Goal: Task Accomplishment & Management: Complete application form

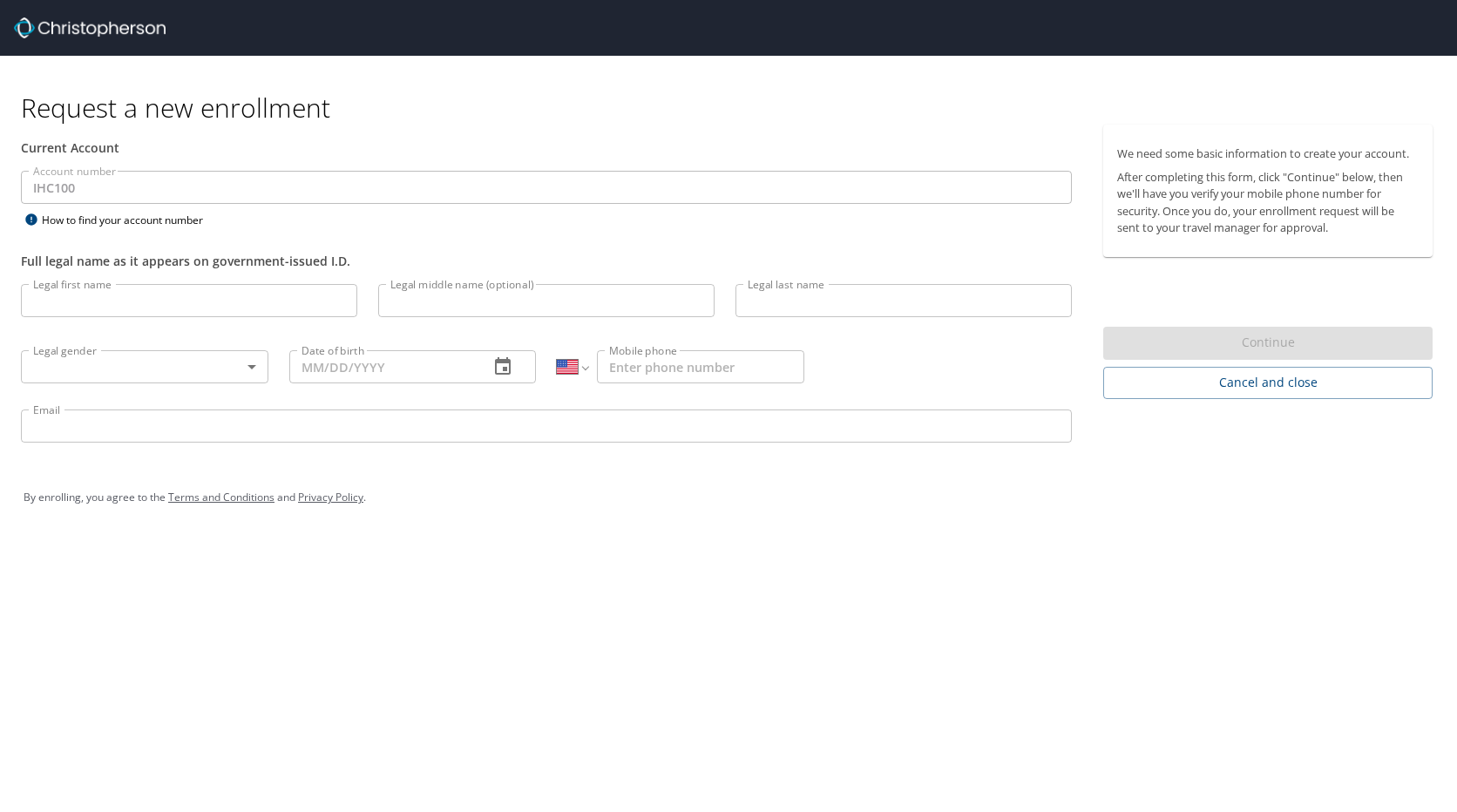
select select "US"
click at [50, 303] on input "Legal first name" at bounding box center [189, 300] width 337 height 33
type input "[PERSON_NAME]"
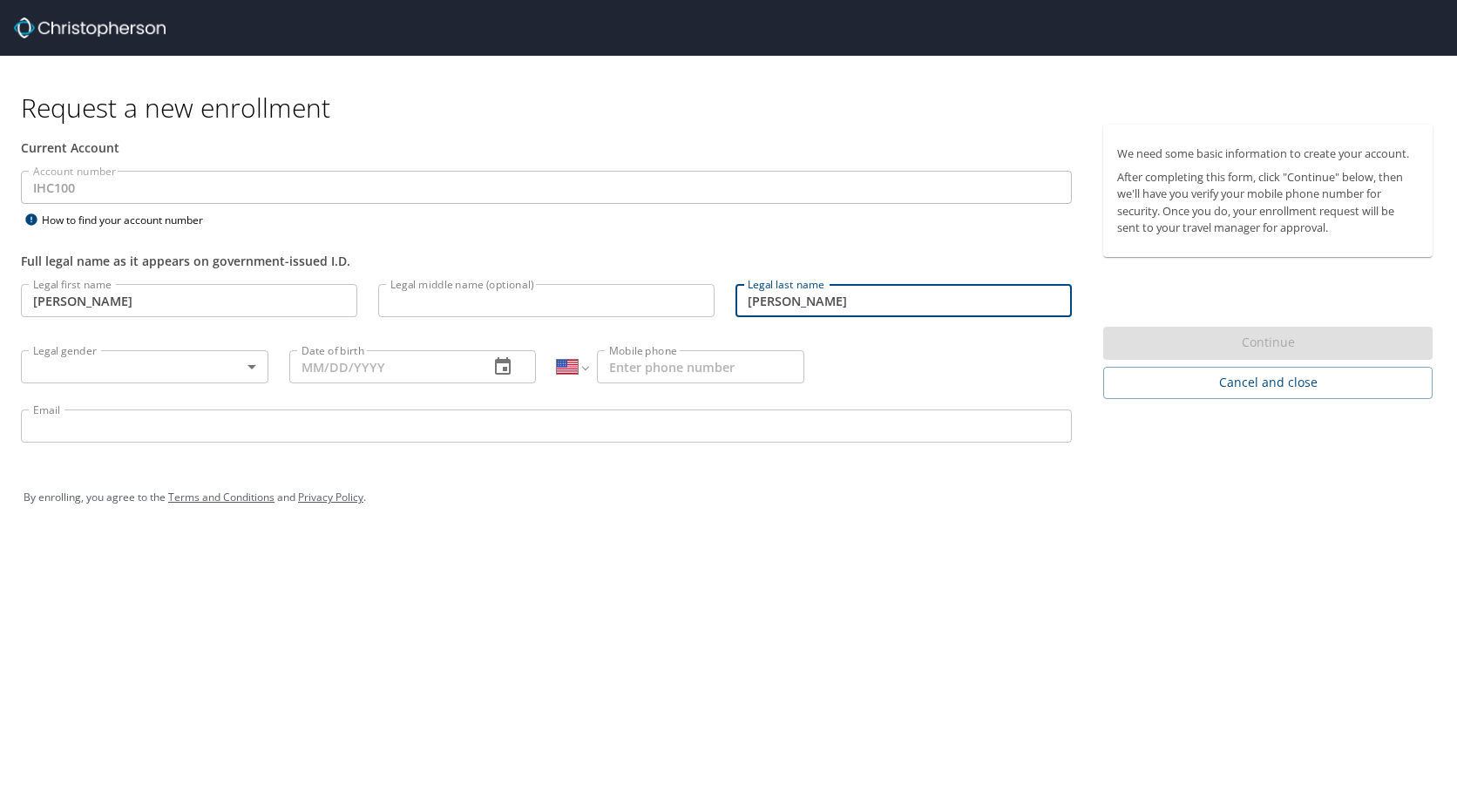
type input "[PERSON_NAME]"
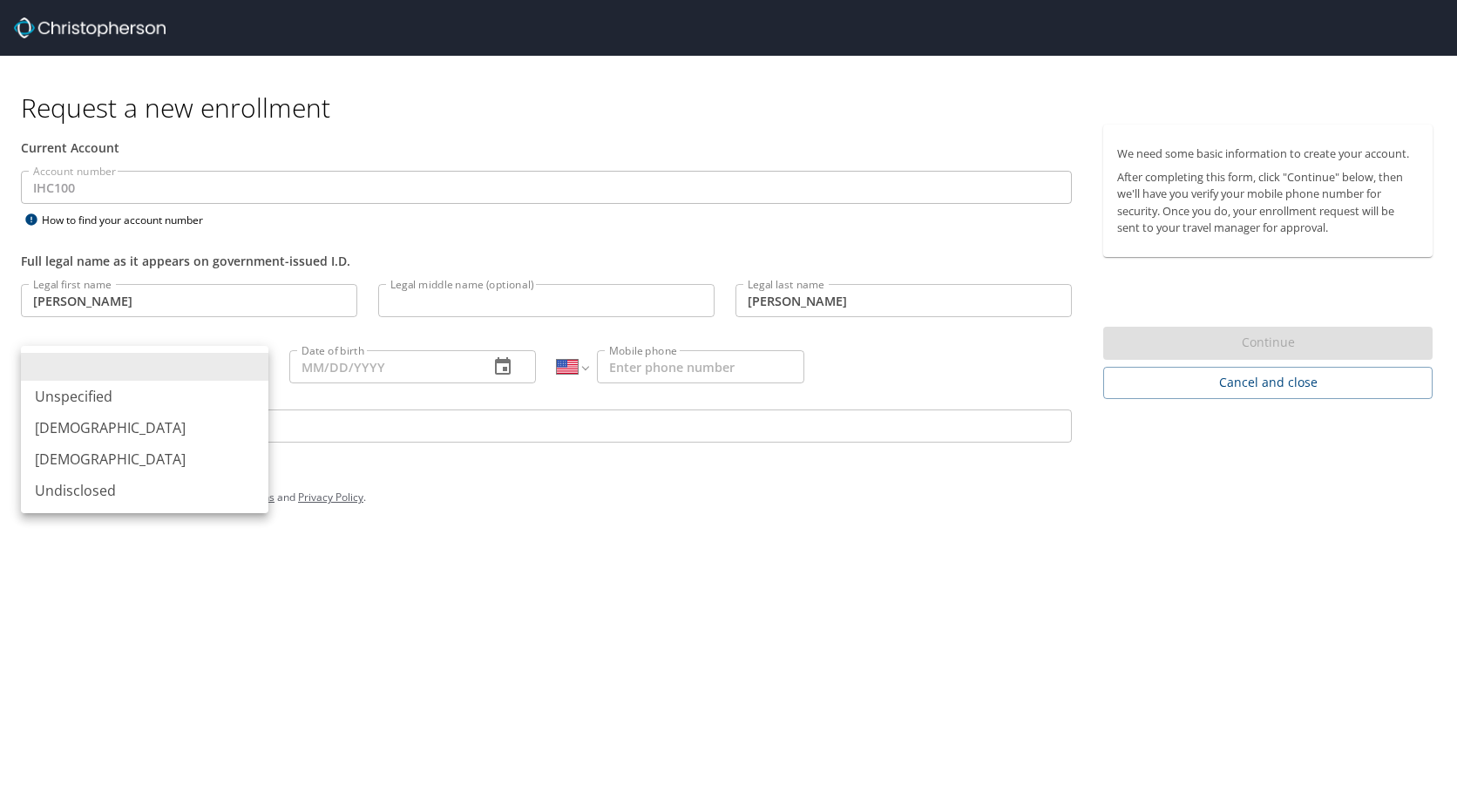
click at [255, 365] on body "Request a new enrollment Current Account Account number IHC100 Account number H…" at bounding box center [728, 406] width 1457 height 812
click at [59, 454] on li "[DEMOGRAPHIC_DATA]" at bounding box center [144, 459] width 247 height 31
type input "[DEMOGRAPHIC_DATA]"
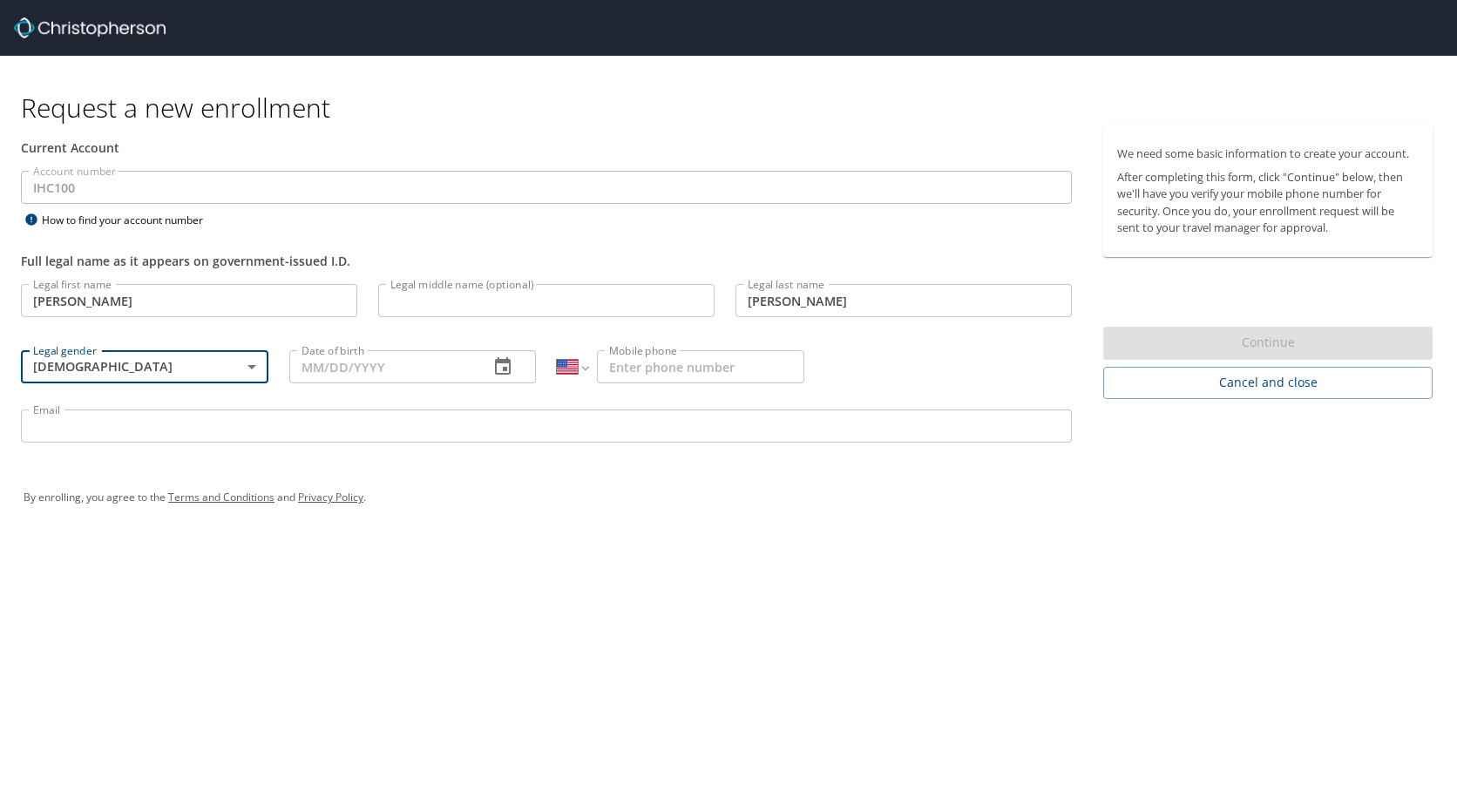
click at [305, 374] on input "Date of birth" at bounding box center [382, 367] width 187 height 33
click at [344, 368] on input "09/10/____" at bounding box center [382, 367] width 187 height 33
type input "[DATE]"
click at [619, 364] on input "Mobile phone" at bounding box center [700, 367] width 207 height 33
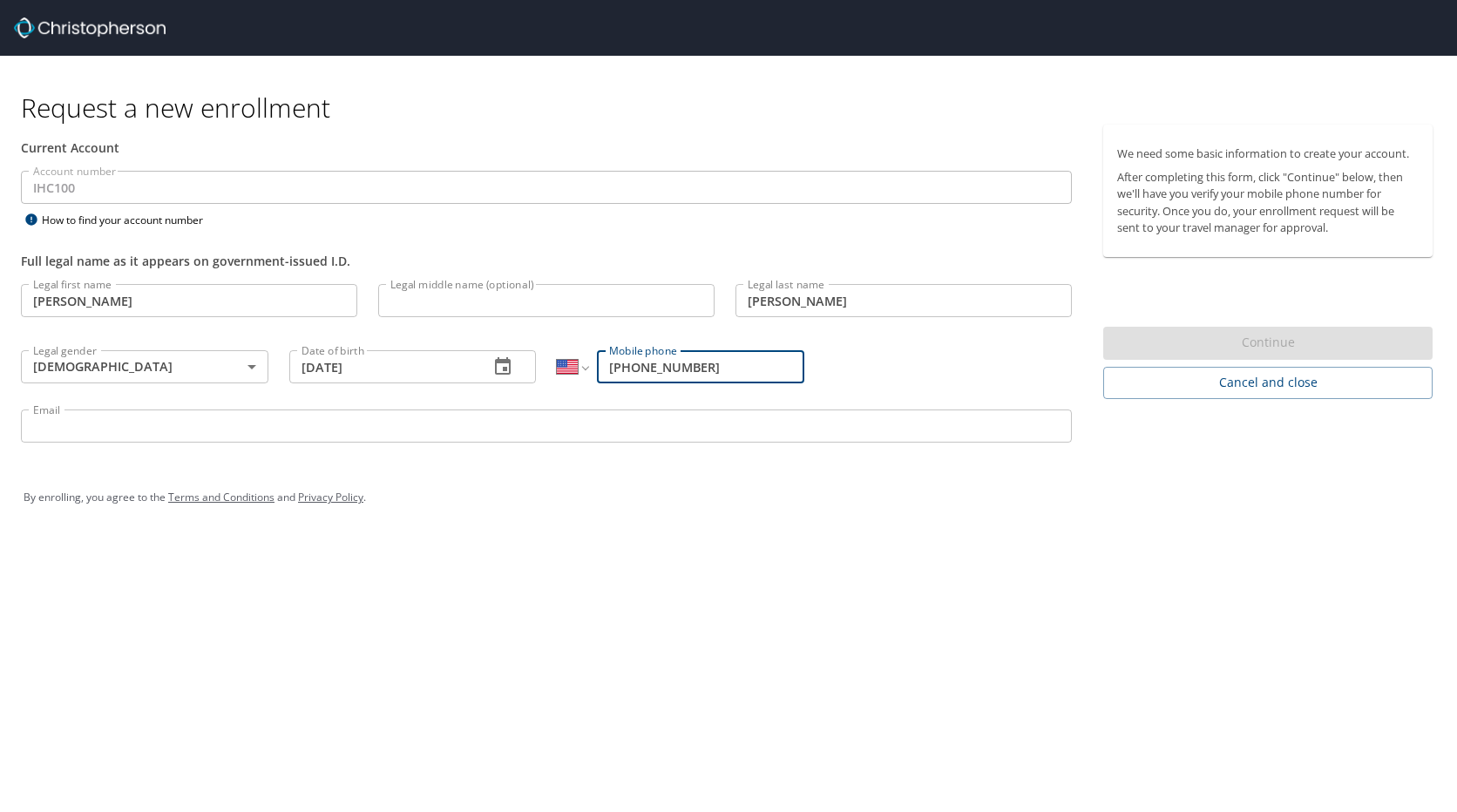
type input "[PHONE_NUMBER]"
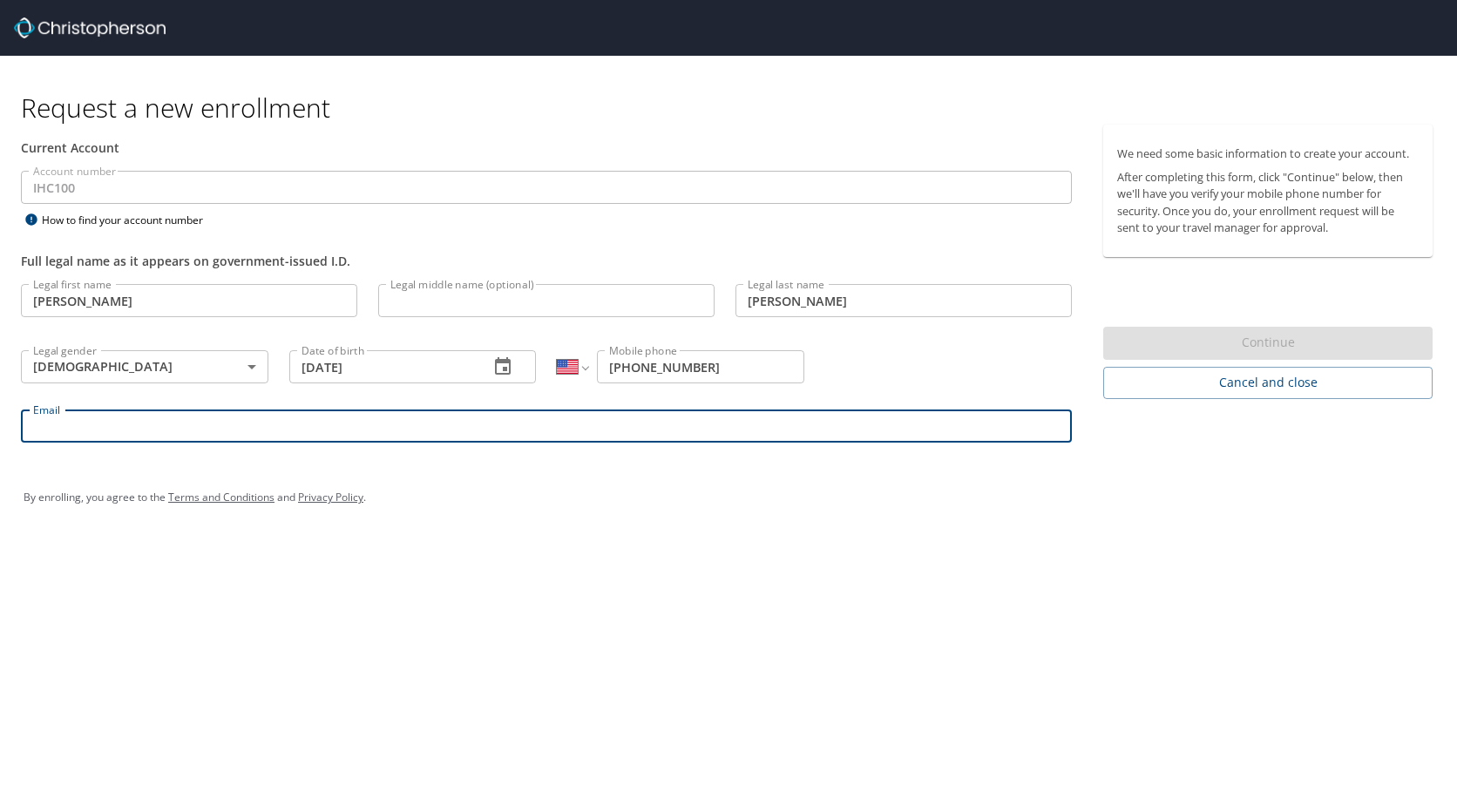
click at [44, 431] on input "Email" at bounding box center [546, 426] width 1050 height 33
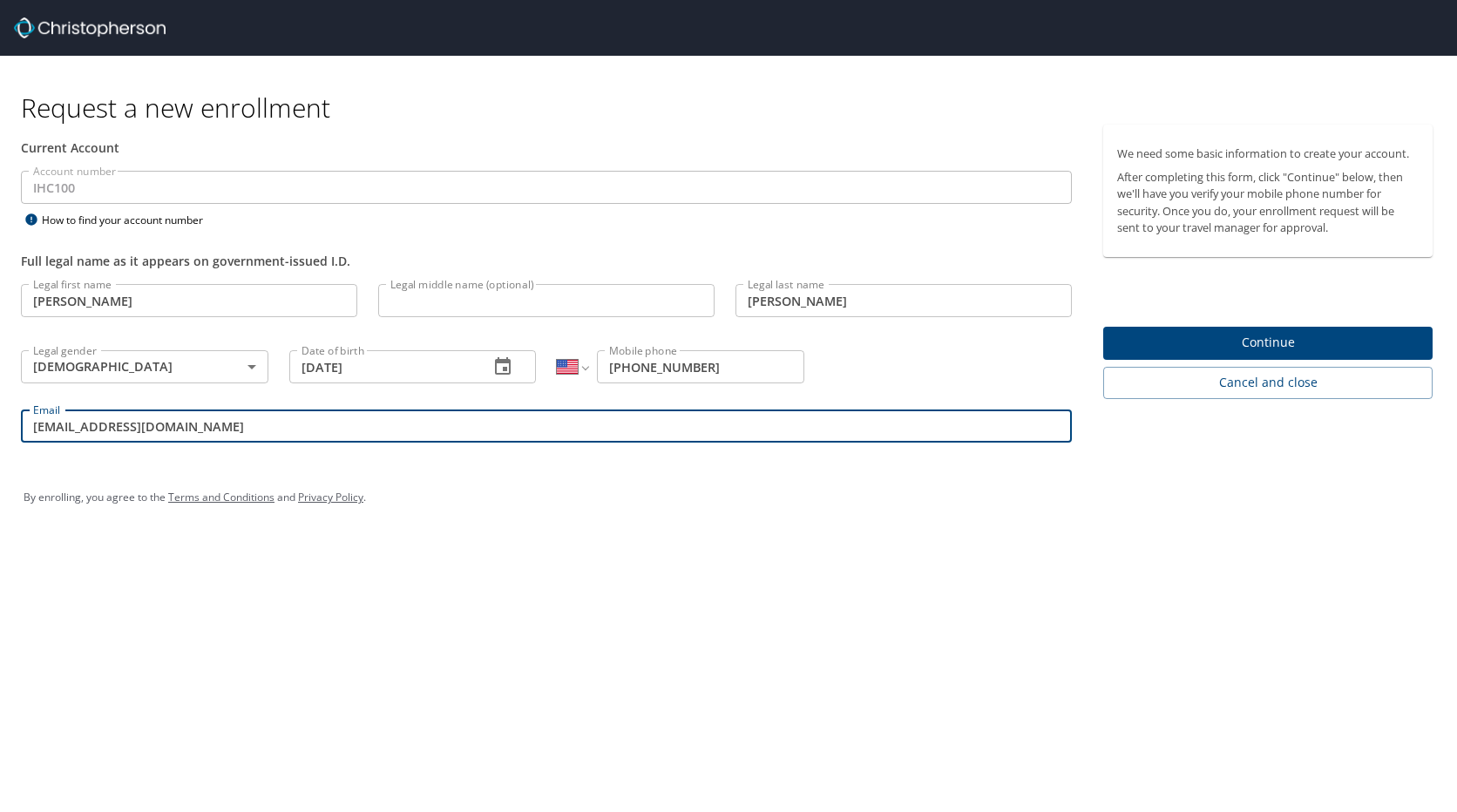
type input "[EMAIL_ADDRESS][DOMAIN_NAME]"
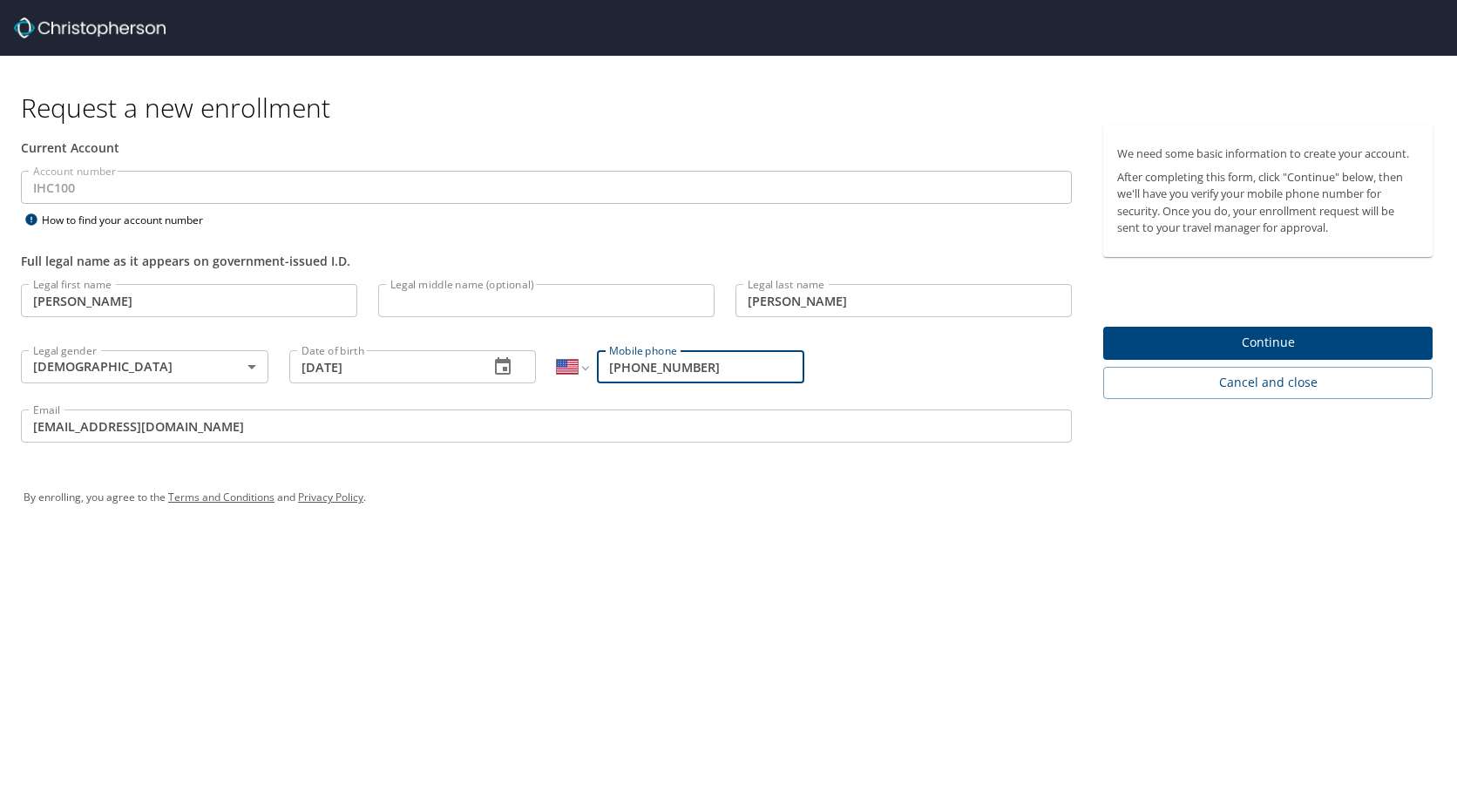
click at [663, 366] on input "[PHONE_NUMBER]" at bounding box center [700, 367] width 207 height 33
type input "[PHONE_NUMBER]"
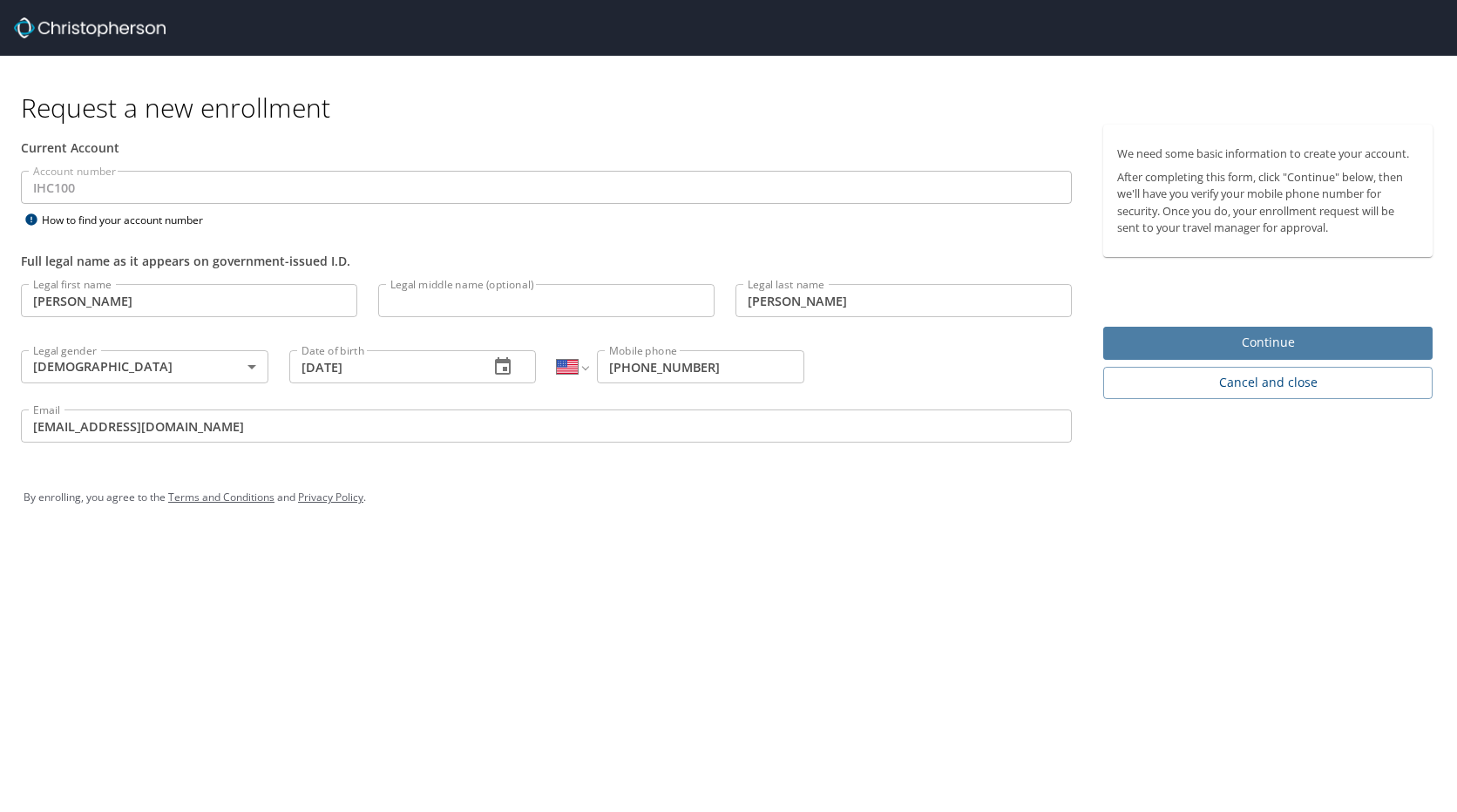
click at [1249, 340] on span "Continue" at bounding box center [1267, 342] width 302 height 21
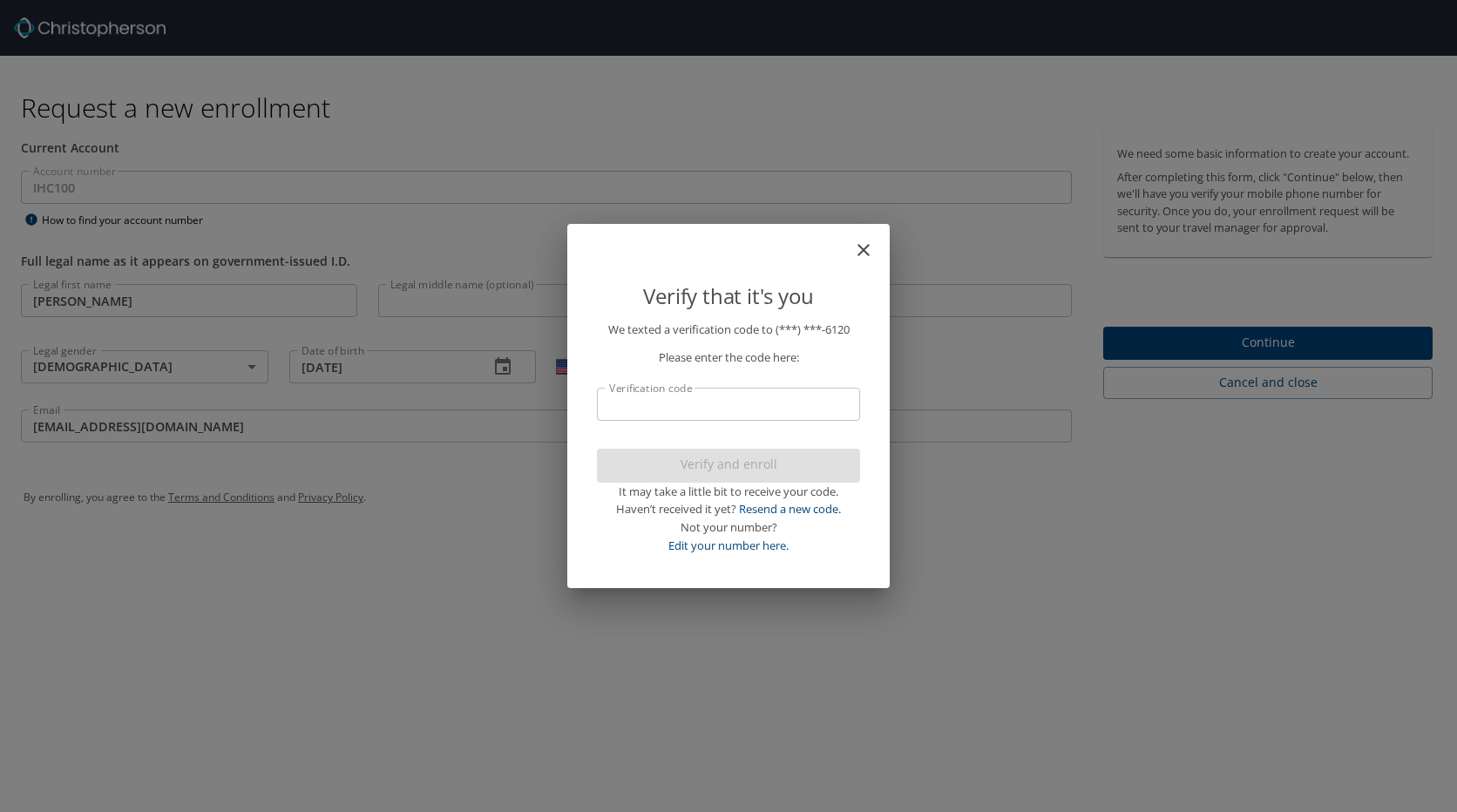
click at [631, 402] on input "Verification code" at bounding box center [728, 405] width 263 height 33
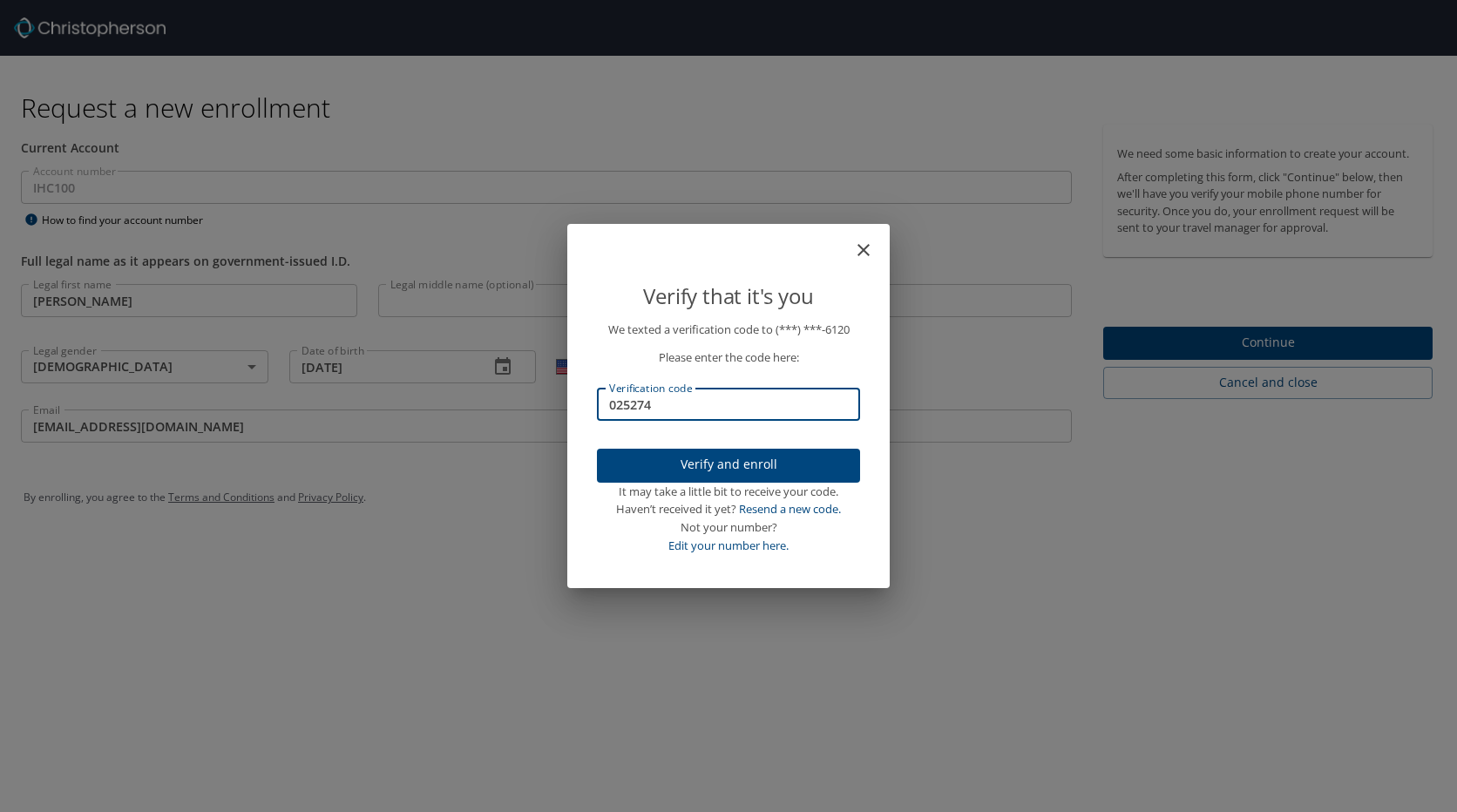
type input "025274"
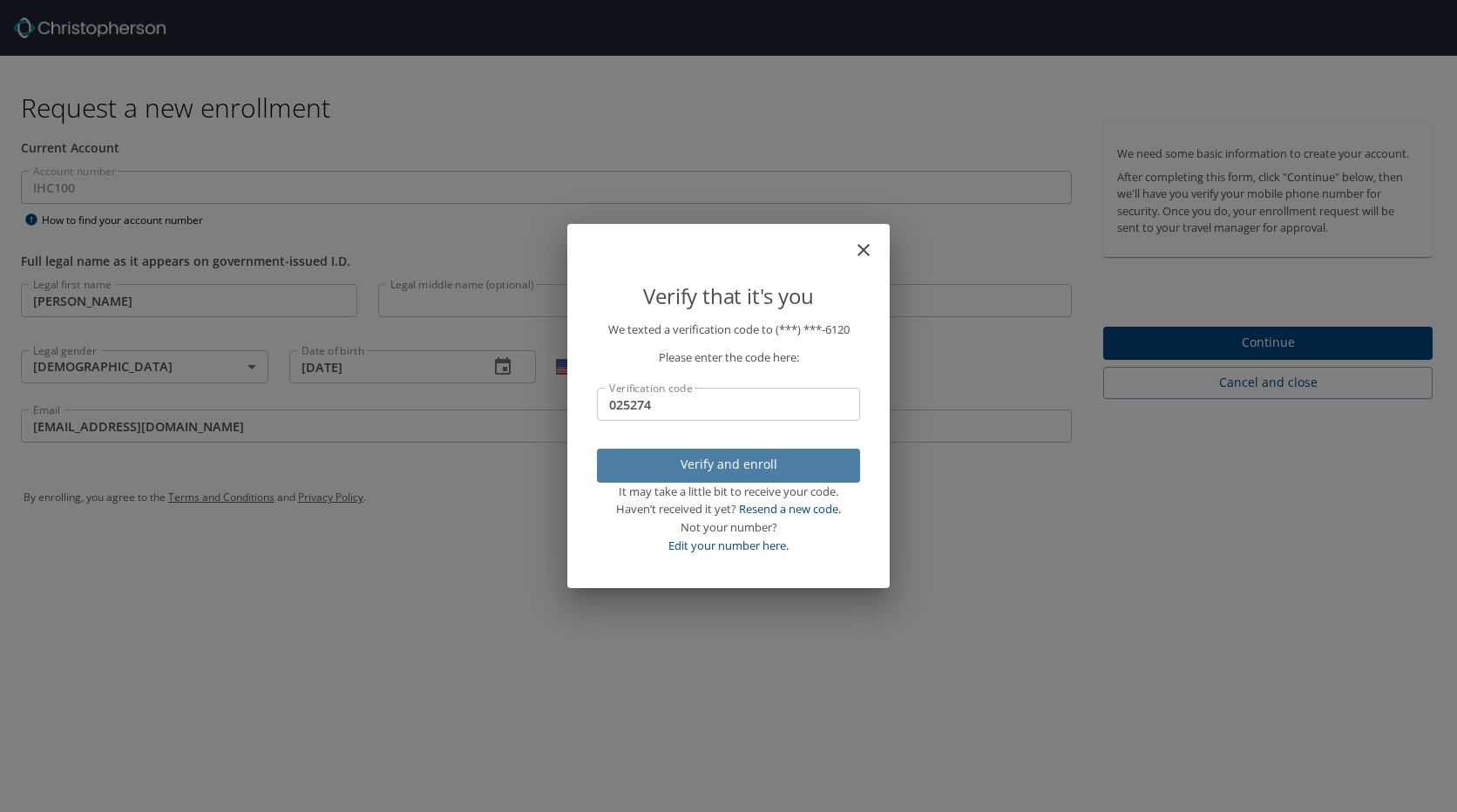
click at [712, 460] on span "Verify and enroll" at bounding box center [728, 465] width 235 height 21
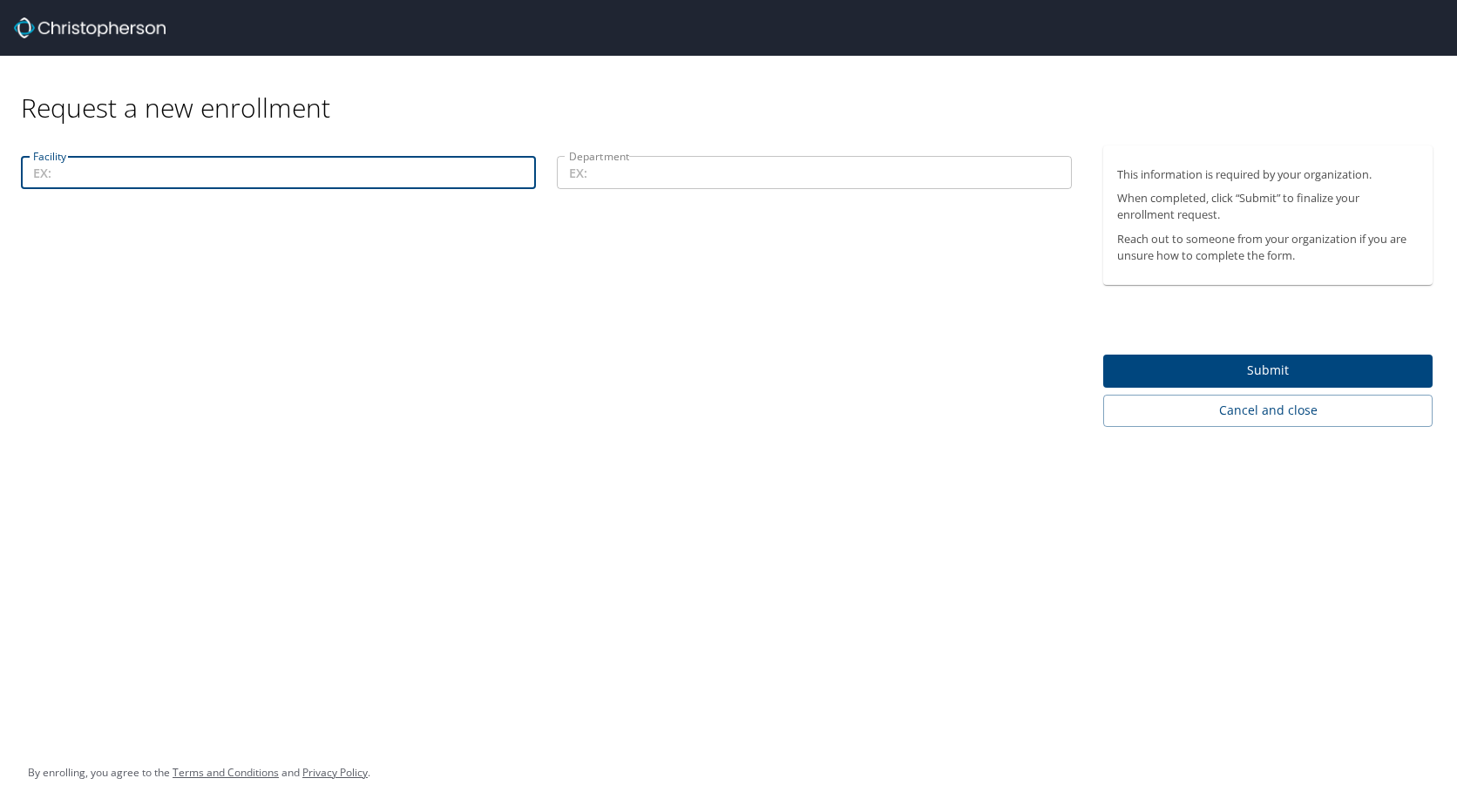
click at [58, 174] on input "Facility" at bounding box center [277, 172] width 515 height 33
type input "L"
